Goal: Task Accomplishment & Management: Manage account settings

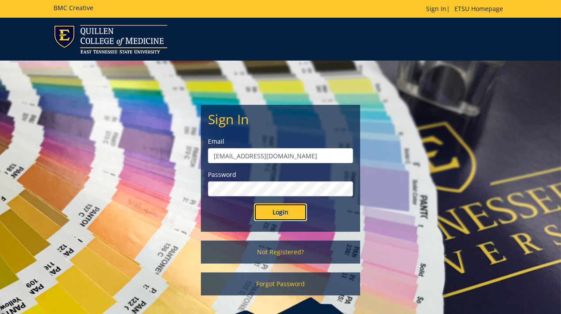
click at [278, 215] on input "Login" at bounding box center [280, 213] width 53 height 18
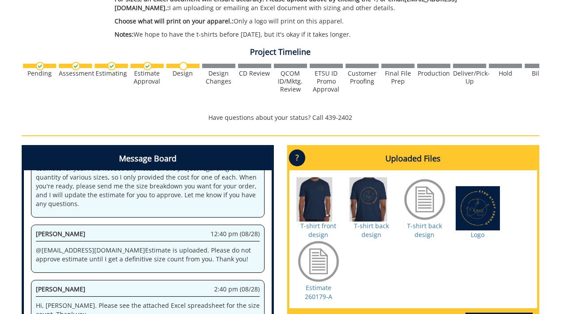
scroll to position [317, 0]
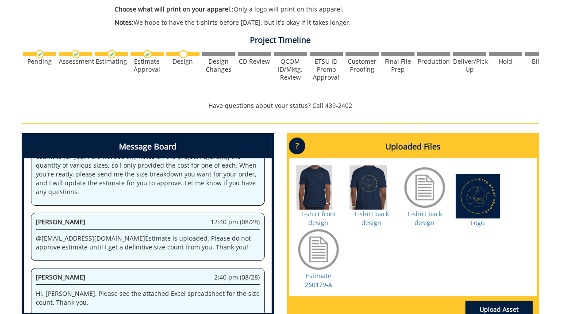
click at [478, 195] on div at bounding box center [478, 196] width 44 height 44
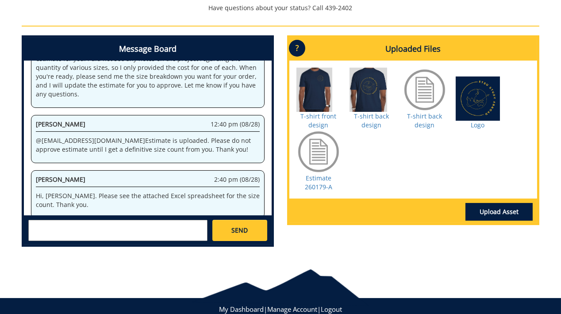
scroll to position [415, 0]
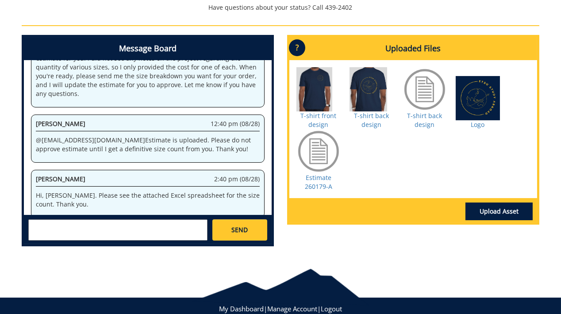
click at [361, 94] on div at bounding box center [372, 89] width 44 height 44
click at [479, 98] on div at bounding box center [478, 98] width 44 height 44
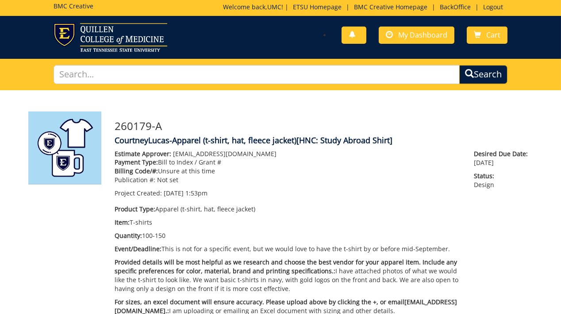
scroll to position [0, 0]
